Goal: Transaction & Acquisition: Purchase product/service

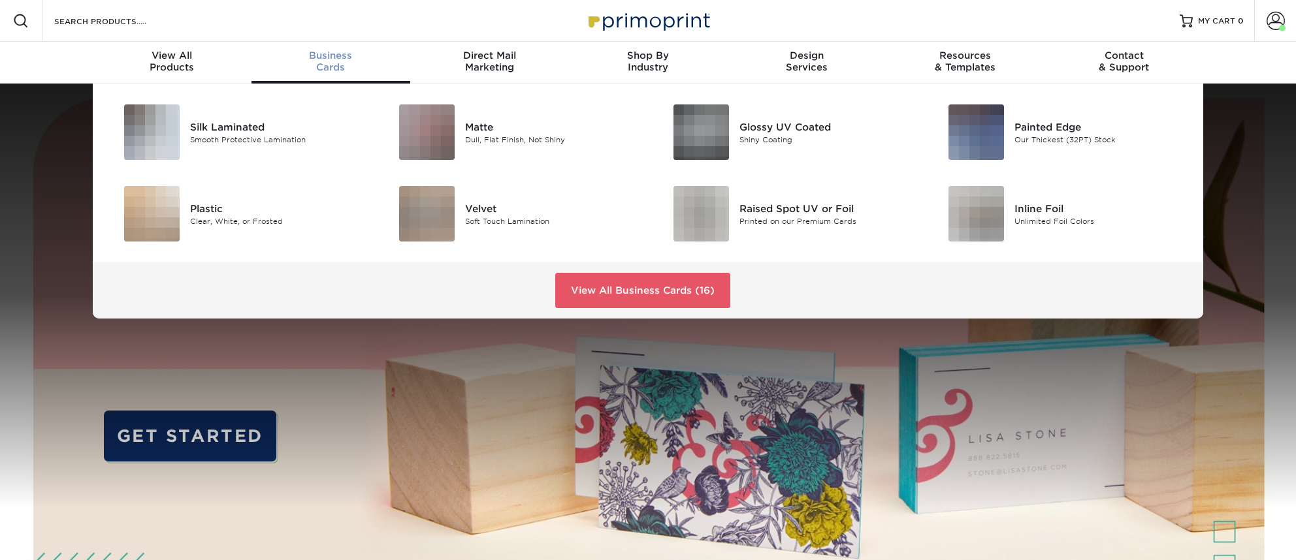
click at [314, 53] on span "Business" at bounding box center [330, 56] width 159 height 12
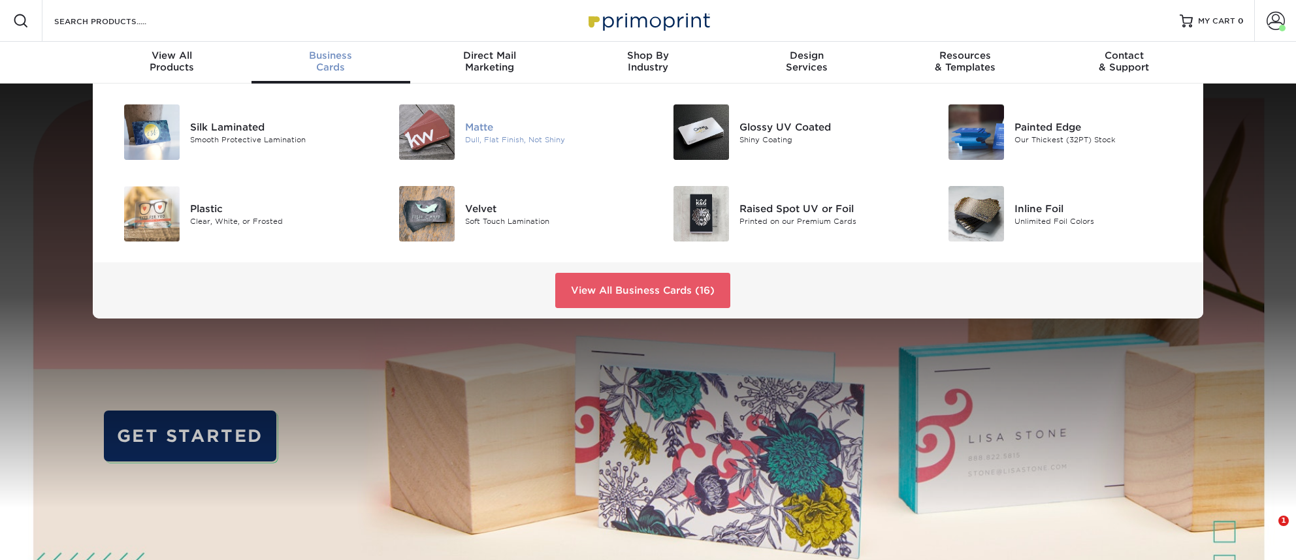
click at [483, 123] on div "Matte" at bounding box center [551, 127] width 173 height 14
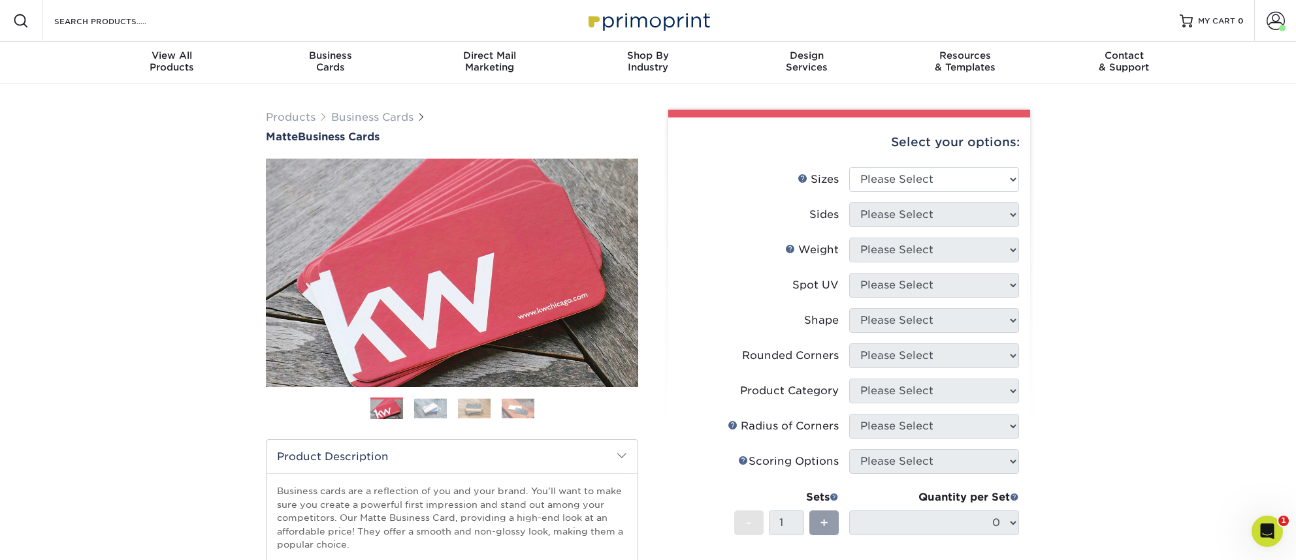
drag, startPoint x: 1294, startPoint y: 556, endPoint x: 1327, endPoint y: 703, distance: 150.7
click at [1271, 20] on span at bounding box center [1275, 21] width 18 height 18
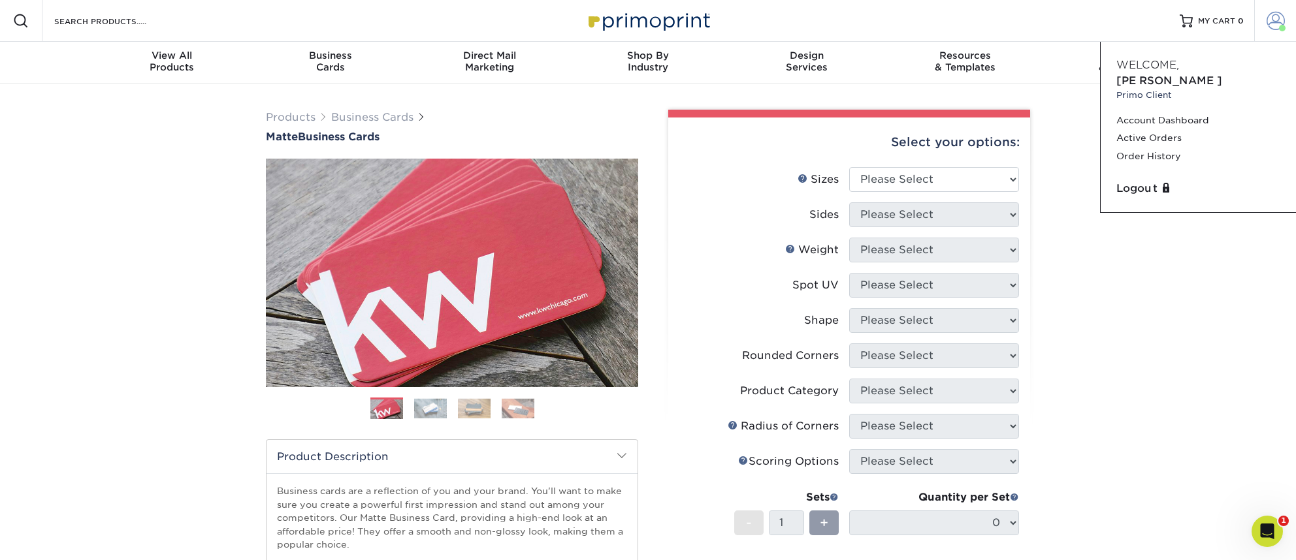
click at [1271, 20] on span at bounding box center [1275, 21] width 18 height 18
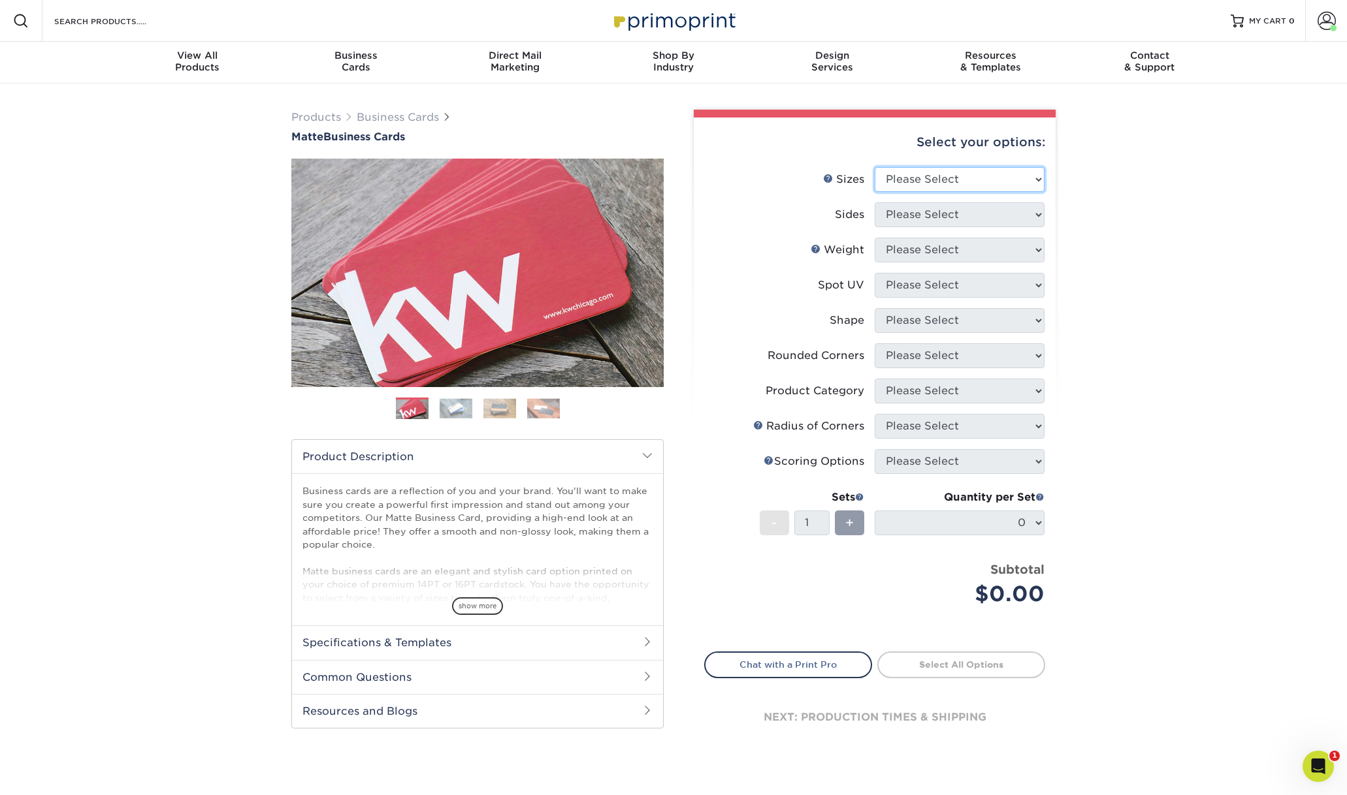
click at [978, 176] on select "Please Select 1.5" x 3.5" - Mini 1.75" x 3.5" - Mini 2" x 2" - Square 2" x 3" -…" at bounding box center [960, 179] width 170 height 25
select select "2.00x3.50"
click at [875, 167] on select "Please Select 1.5" x 3.5" - Mini 1.75" x 3.5" - Mini 2" x 2" - Square 2" x 3" -…" at bounding box center [960, 179] width 170 height 25
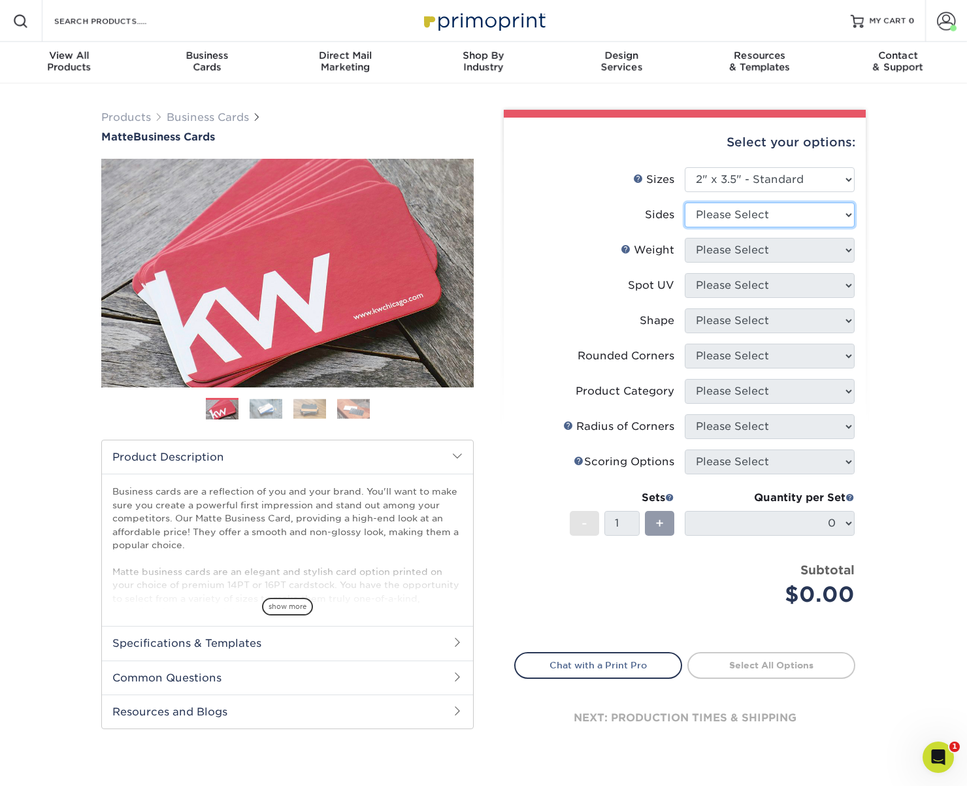
click at [782, 208] on select "Please Select Print Both Sides Print Front Only" at bounding box center [769, 214] width 170 height 25
select select "13abbda7-1d64-4f25-8bb2-c179b224825d"
click at [684, 202] on select "Please Select Print Both Sides Print Front Only" at bounding box center [769, 214] width 170 height 25
click at [776, 244] on select "Please Select 16PT 14PT" at bounding box center [769, 250] width 170 height 25
select select "14PT"
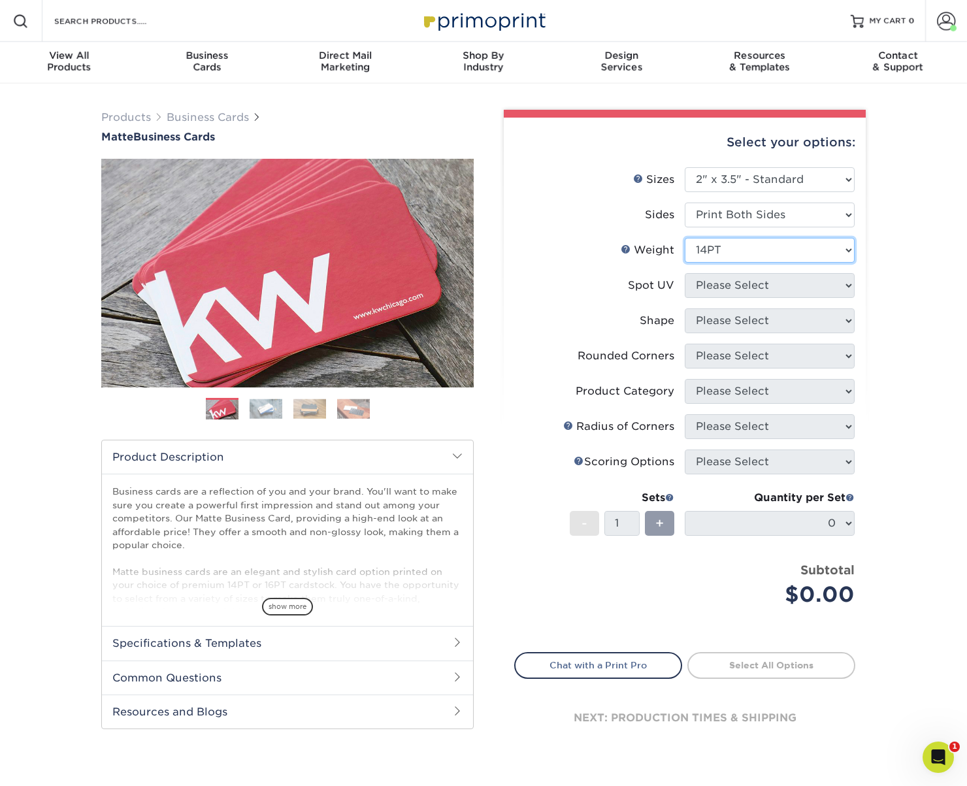
click at [684, 238] on select "Please Select 16PT 14PT" at bounding box center [769, 250] width 170 height 25
click at [768, 284] on select at bounding box center [769, 285] width 170 height 25
select select "121bb7b5-3b4d-429f-bd8d-bbf80e953313"
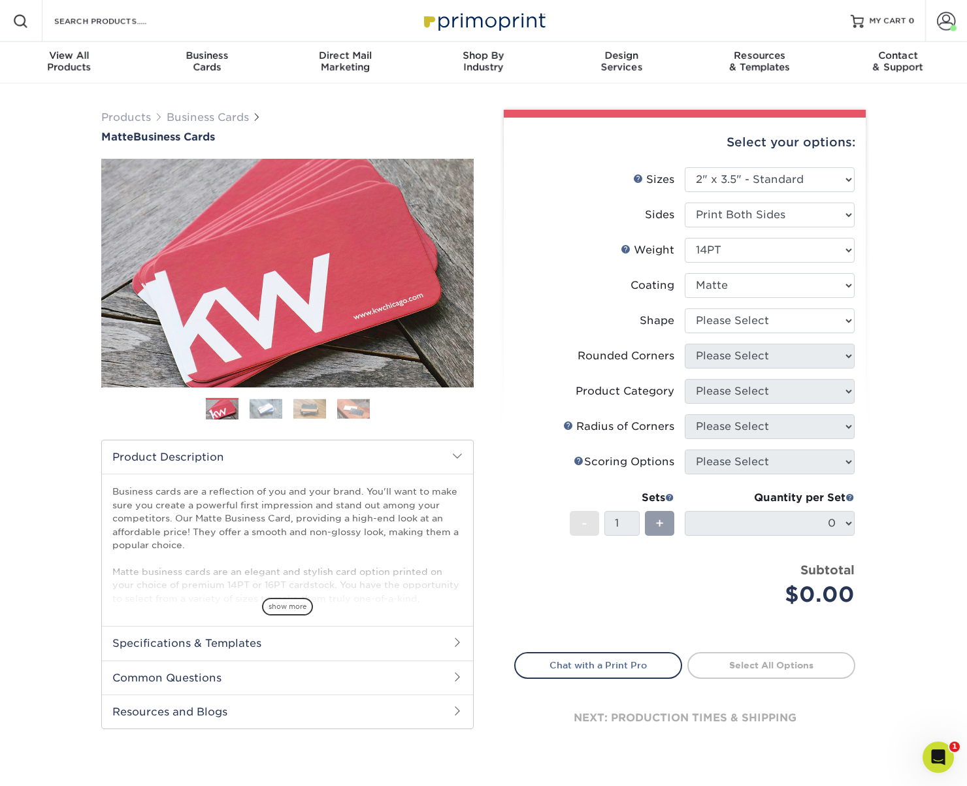
click at [684, 273] on select at bounding box center [769, 285] width 170 height 25
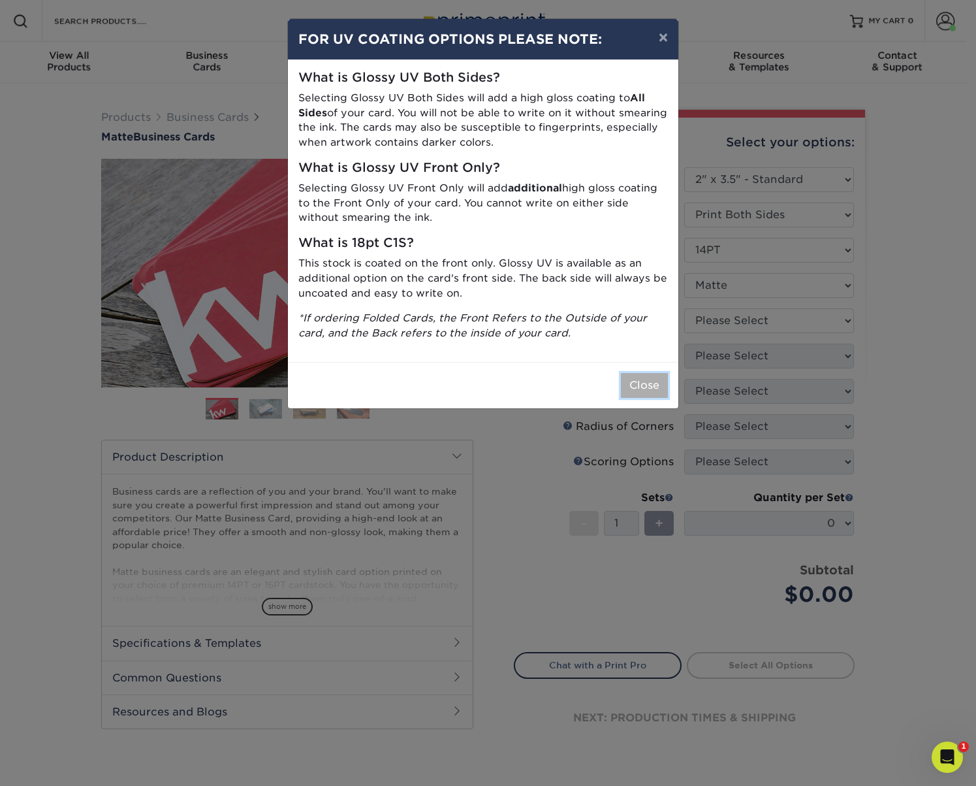
click at [643, 383] on button "Close" at bounding box center [644, 385] width 47 height 25
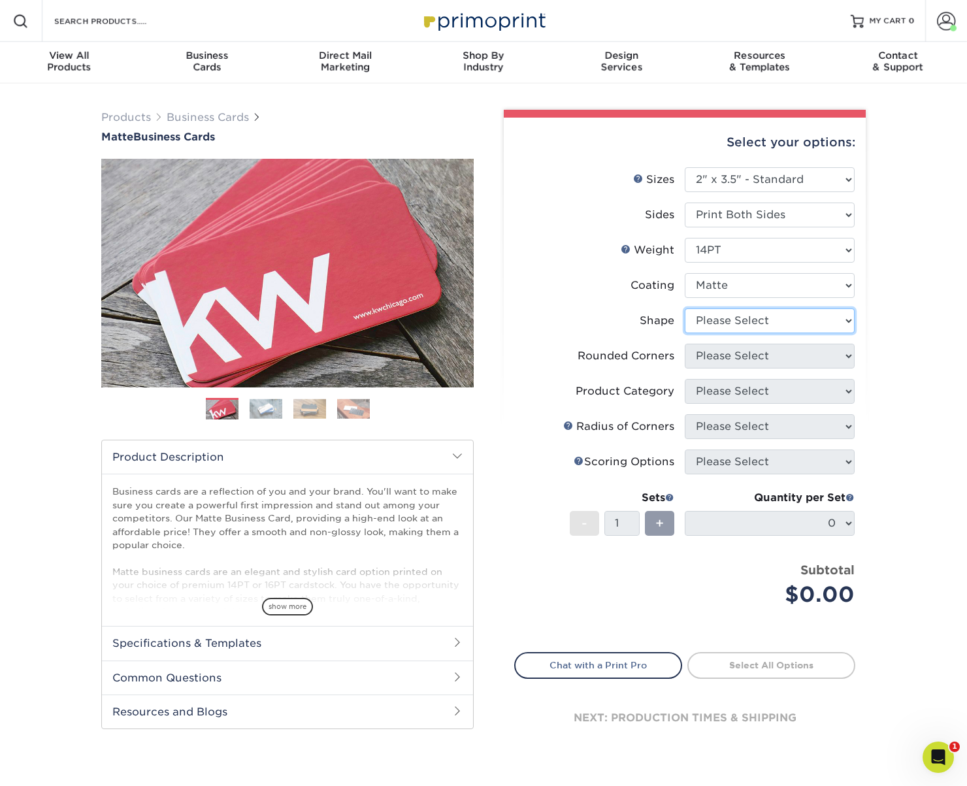
click at [823, 313] on select "Please Select Standard" at bounding box center [769, 320] width 170 height 25
select select "standard"
click at [684, 308] on select "Please Select Standard" at bounding box center [769, 320] width 170 height 25
click at [815, 353] on select "Please Select Yes - Round 2 Corners Yes - Round 4 Corners No" at bounding box center [769, 356] width 170 height 25
select select "0"
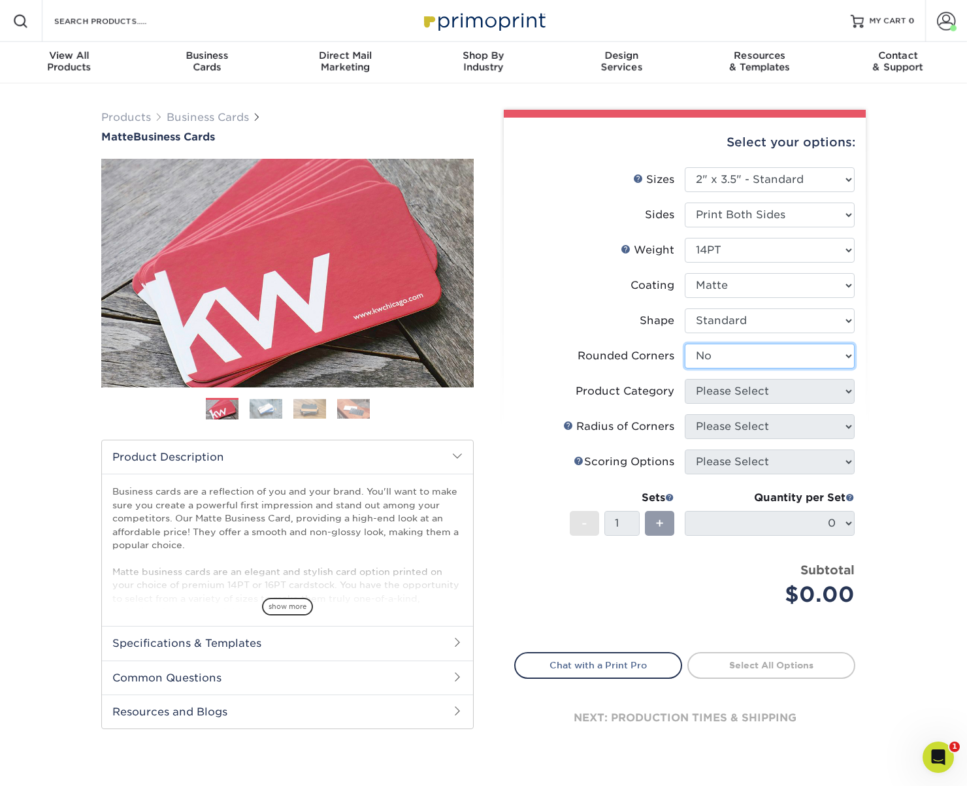
click at [684, 344] on select "Please Select Yes - Round 2 Corners Yes - Round 4 Corners No" at bounding box center [769, 356] width 170 height 25
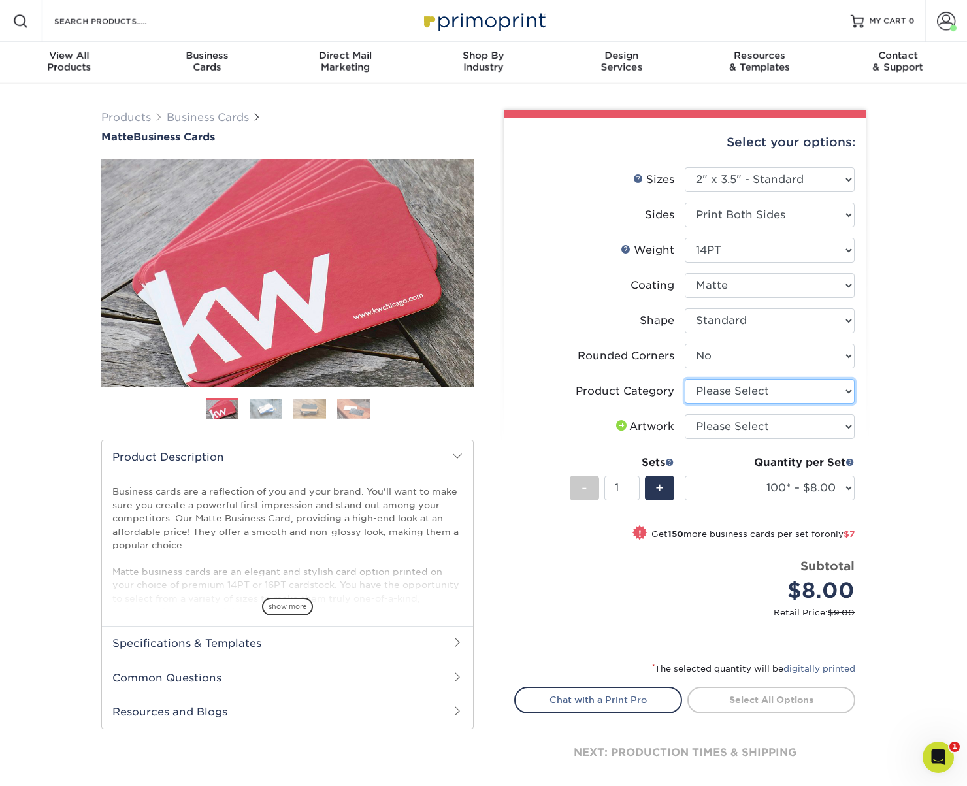
click at [809, 394] on select "Please Select Business Cards" at bounding box center [769, 391] width 170 height 25
select select "3b5148f1-0588-4f88-a218-97bcfdce65c1"
click at [684, 379] on select "Please Select Business Cards" at bounding box center [769, 391] width 170 height 25
click at [806, 419] on select "Please Select I will upload files I need a design - $100" at bounding box center [769, 426] width 170 height 25
select select "upload"
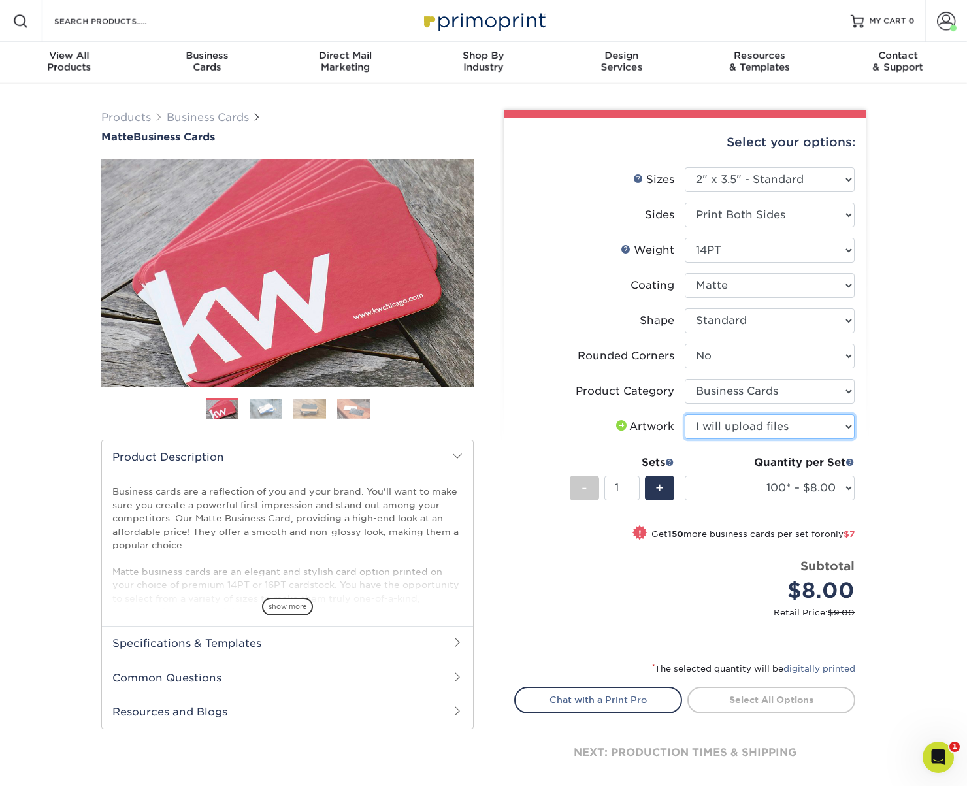
click at [684, 414] on select "Please Select I will upload files I need a design - $100" at bounding box center [769, 426] width 170 height 25
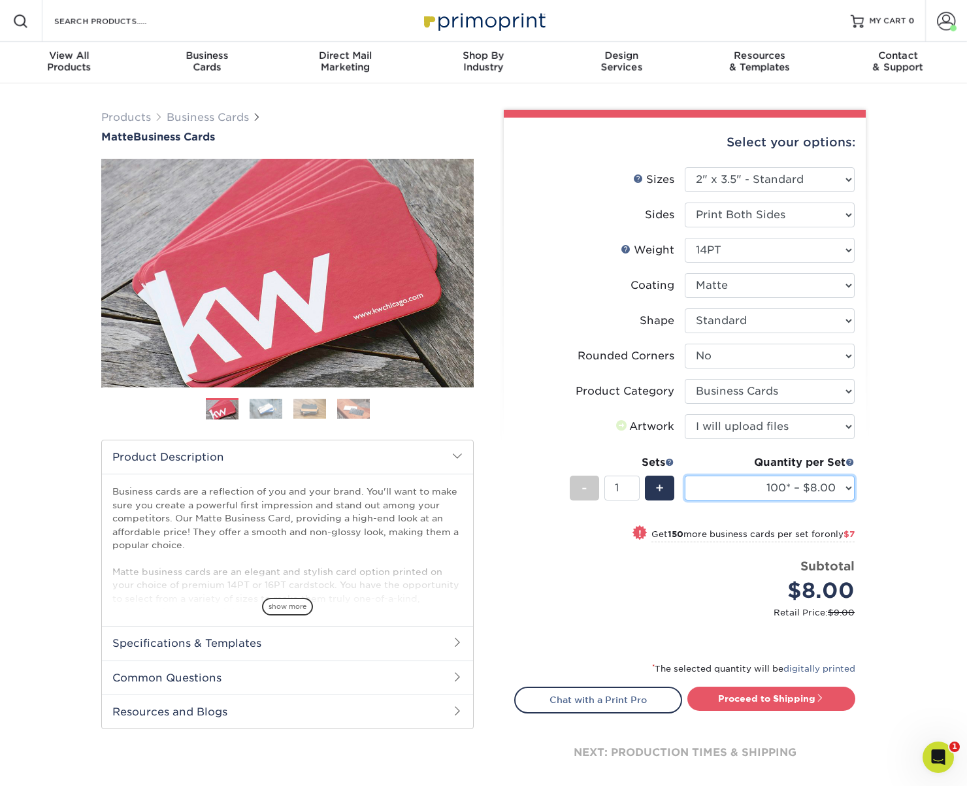
click at [821, 488] on select "100* – $8.00 250* – $15.00 500 – $30.00 1000 – $37.00 2500 – $66.00 5000 – $127…" at bounding box center [769, 487] width 170 height 25
click at [790, 249] on select "Please Select 16PT 14PT" at bounding box center [769, 250] width 170 height 25
select select "16PT"
click at [684, 238] on select "Please Select 16PT 14PT" at bounding box center [769, 250] width 170 height 25
select select "-1"
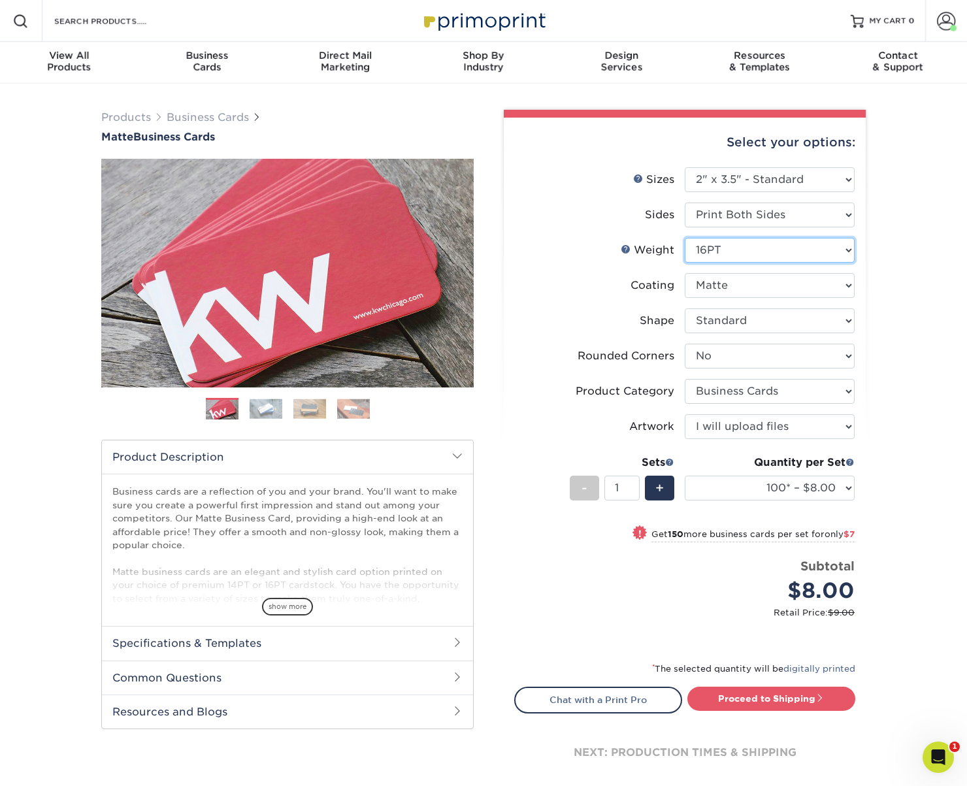
select select "-1"
select select
select select "-1"
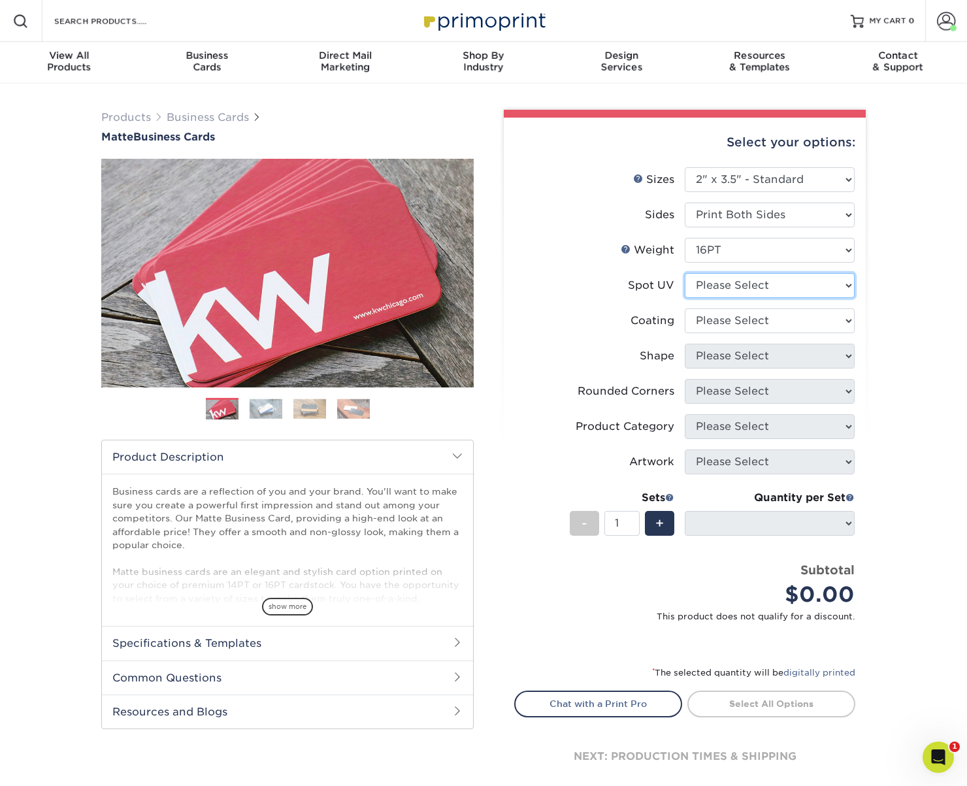
click at [788, 278] on select "Please Select No Spot UV Front and Back (Both Sides) Front Only Back Only" at bounding box center [769, 285] width 170 height 25
select select "3"
click at [684, 273] on select "Please Select No Spot UV Front and Back (Both Sides) Front Only Back Only" at bounding box center [769, 285] width 170 height 25
select select
click at [776, 322] on select at bounding box center [769, 320] width 170 height 25
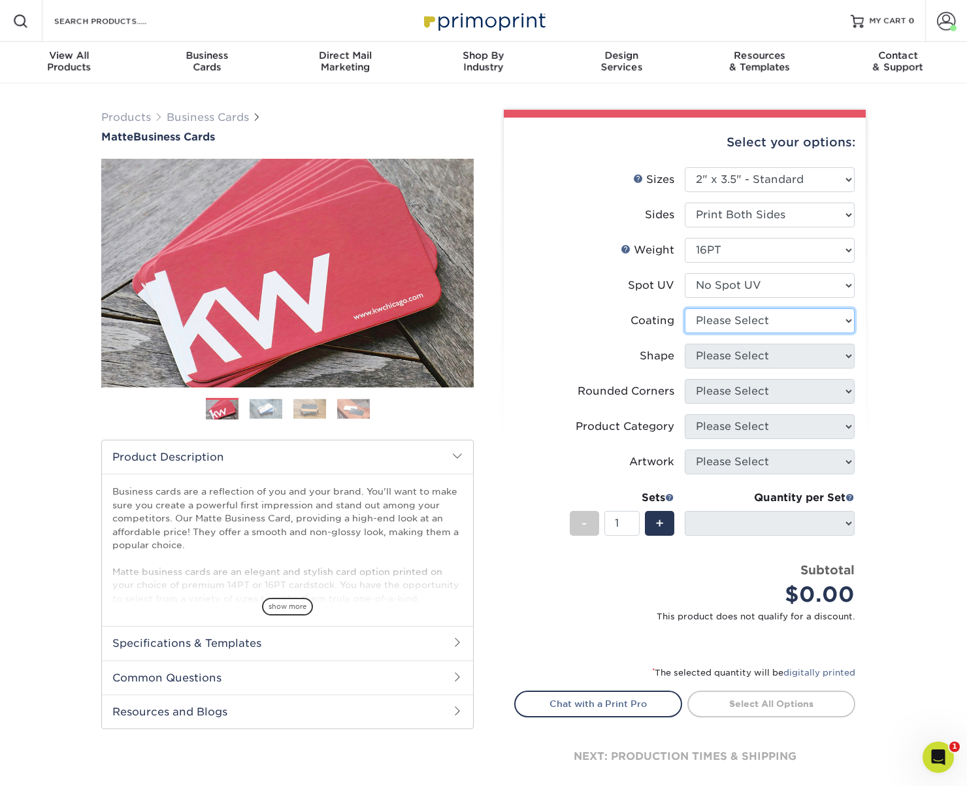
select select "121bb7b5-3b4d-429f-bd8d-bbf80e953313"
click at [684, 308] on select at bounding box center [769, 320] width 170 height 25
select select
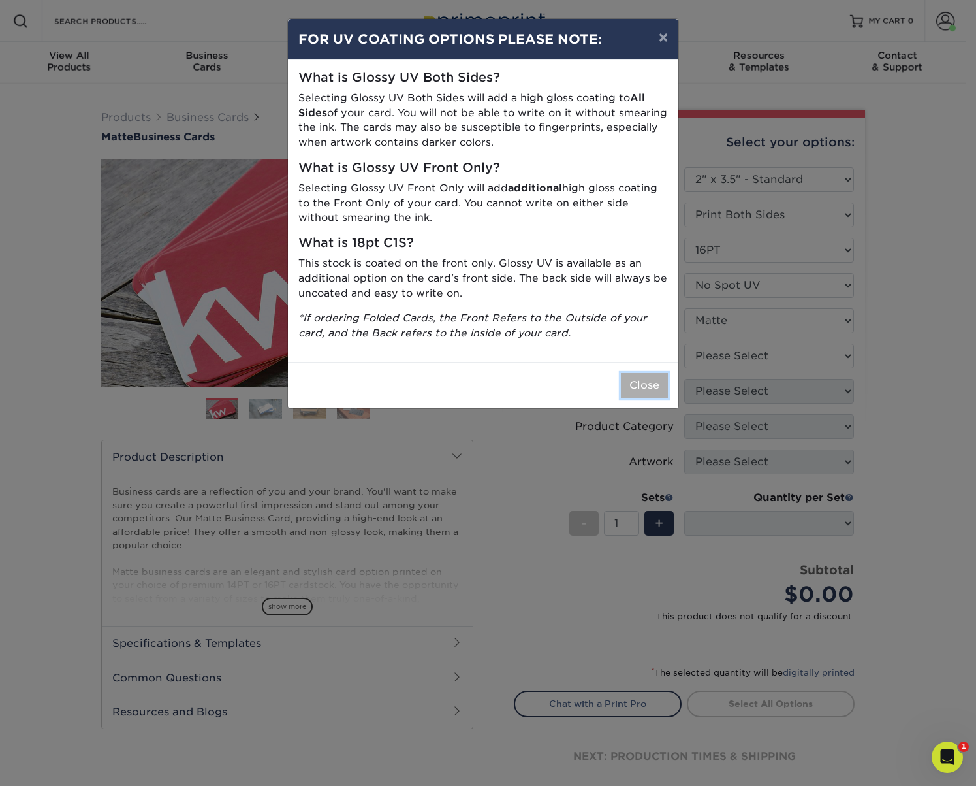
click at [633, 377] on button "Close" at bounding box center [644, 385] width 47 height 25
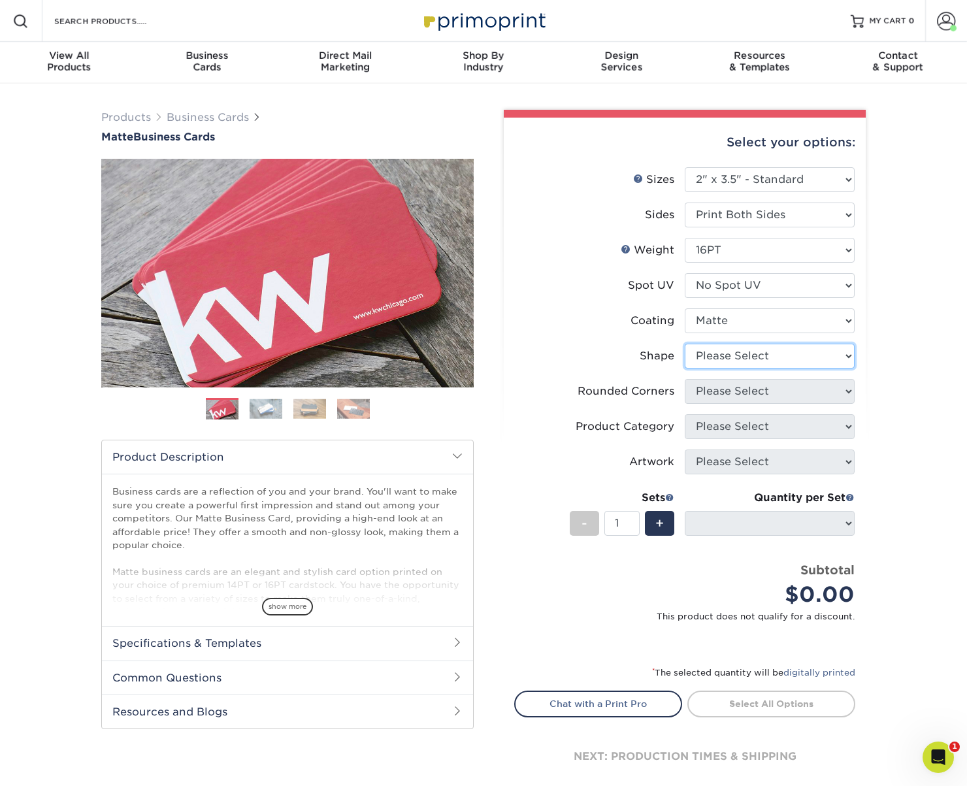
click at [796, 349] on select "Please Select Standard Oval" at bounding box center [769, 356] width 170 height 25
select select "standard"
click at [684, 344] on select "Please Select Standard Oval" at bounding box center [769, 356] width 170 height 25
select select
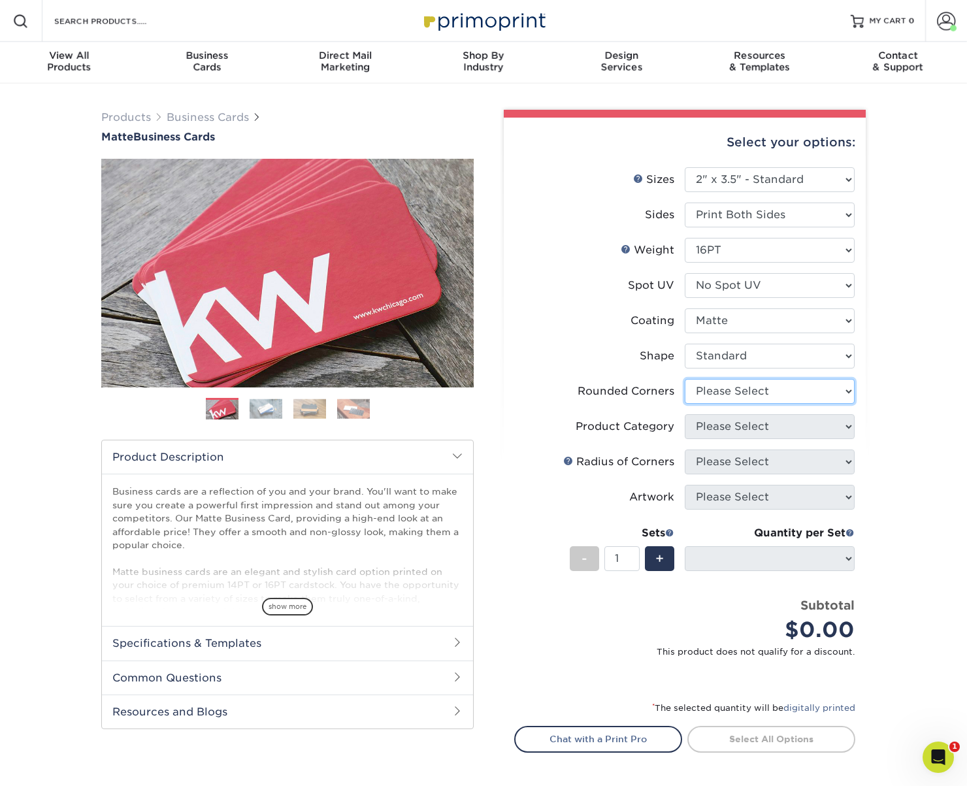
click at [784, 385] on select "Please Select Yes - Round 2 Corners Yes - Round 4 Corners No" at bounding box center [769, 391] width 170 height 25
select select "0"
click at [684, 379] on select "Please Select Yes - Round 2 Corners Yes - Round 4 Corners No" at bounding box center [769, 391] width 170 height 25
select select "-1"
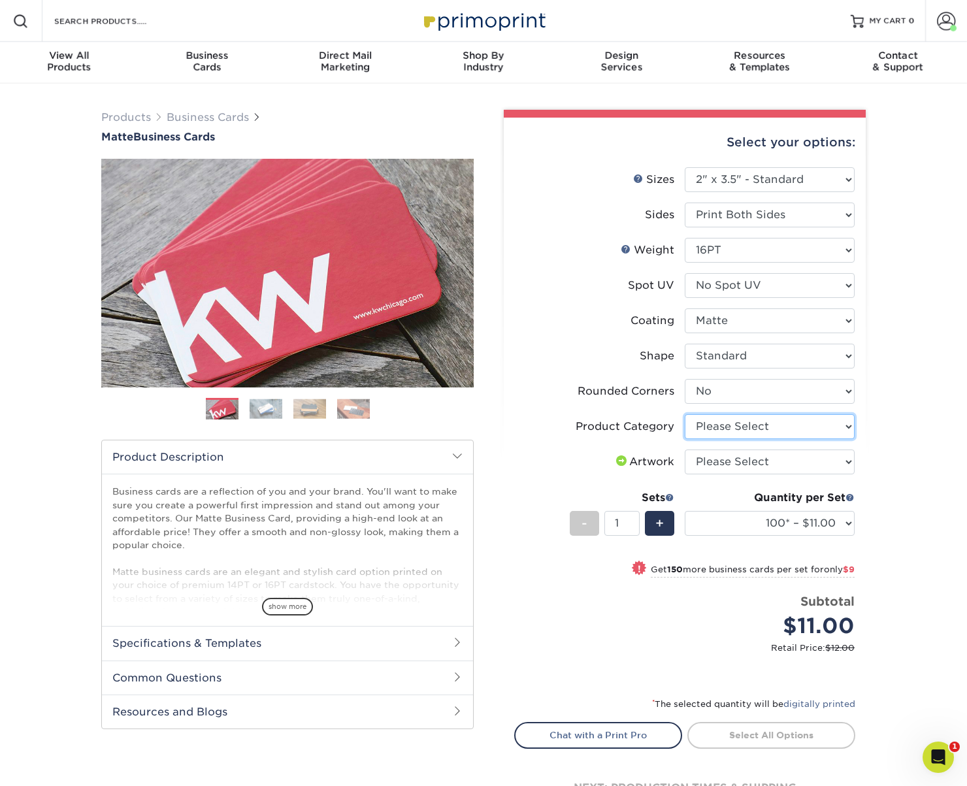
click at [768, 428] on select "Please Select Business Cards" at bounding box center [769, 426] width 170 height 25
select select "3b5148f1-0588-4f88-a218-97bcfdce65c1"
click at [684, 414] on select "Please Select Business Cards" at bounding box center [769, 426] width 170 height 25
click at [754, 463] on select "Please Select I will upload files I need a design - $100" at bounding box center [769, 461] width 170 height 25
select select "upload"
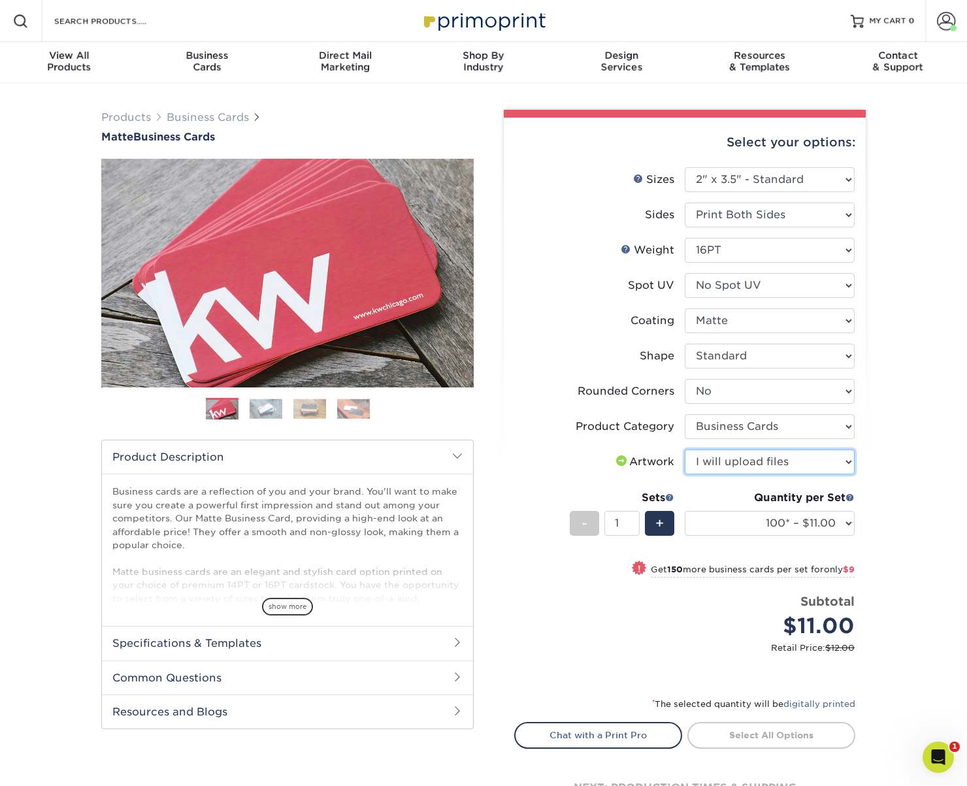
click at [684, 449] on select "Please Select I will upload files I need a design - $100" at bounding box center [769, 461] width 170 height 25
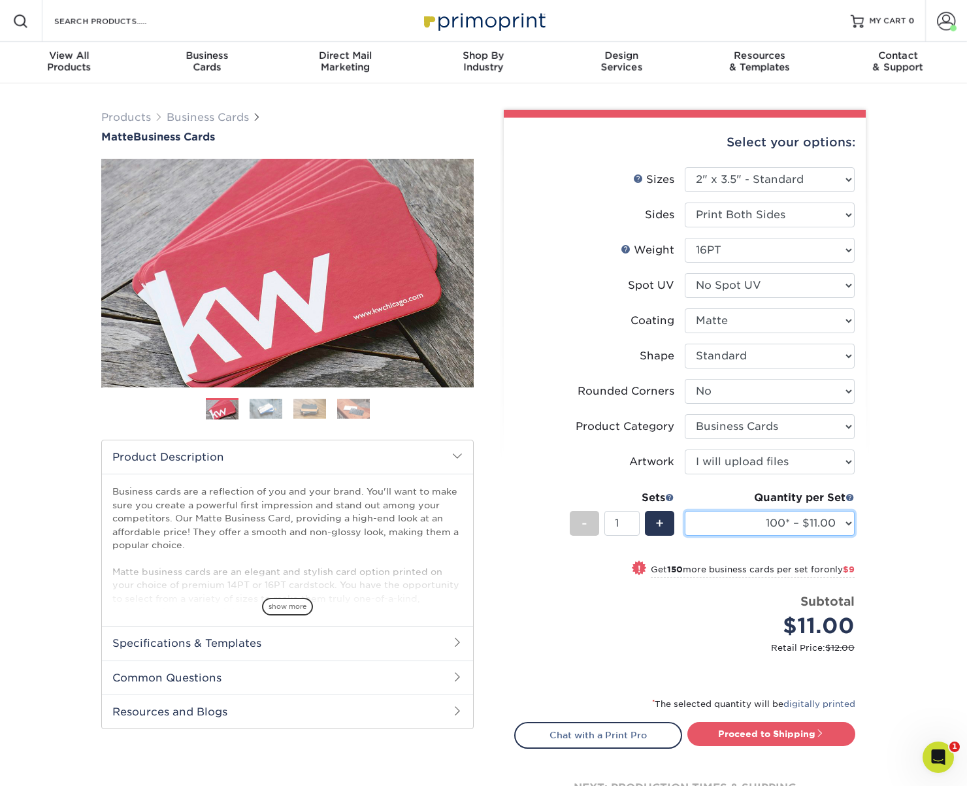
click at [839, 515] on select "100* – $11.00 250* – $20.00 500 – $39.00 1000 – $49.00 2500 – $87.00 5000 – $16…" at bounding box center [769, 523] width 170 height 25
